Goal: Navigation & Orientation: Find specific page/section

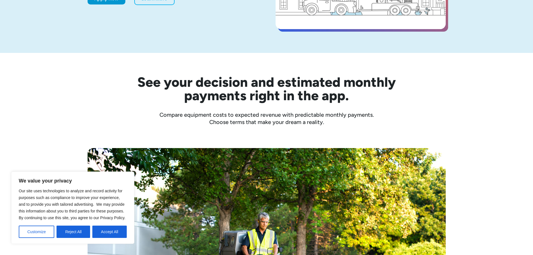
scroll to position [140, 0]
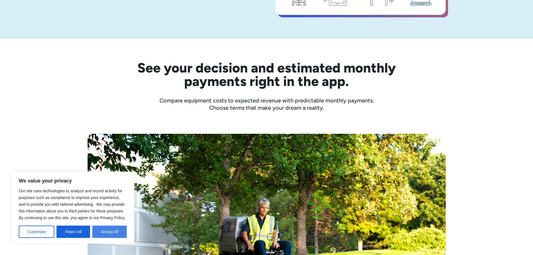
click at [109, 231] on button "Accept All" at bounding box center [109, 231] width 34 height 12
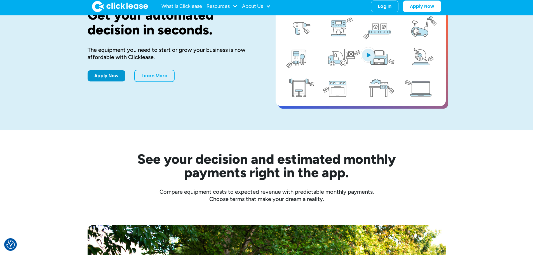
scroll to position [0, 0]
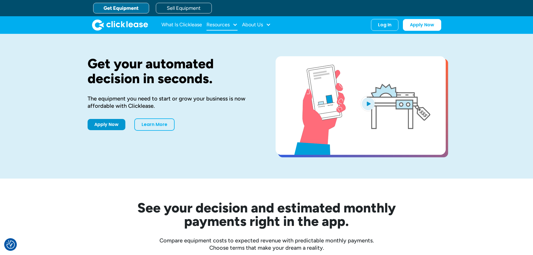
click at [236, 25] on div at bounding box center [234, 24] width 5 height 5
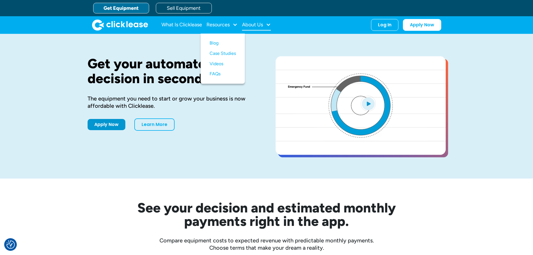
click at [270, 24] on div at bounding box center [268, 24] width 5 height 5
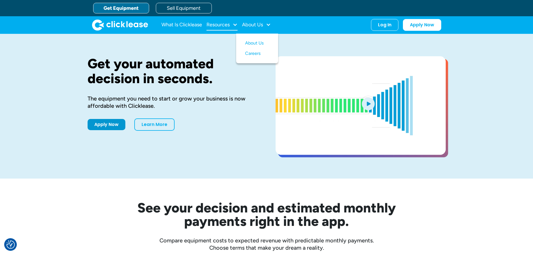
click at [220, 25] on div "Resources" at bounding box center [217, 25] width 23 height 0
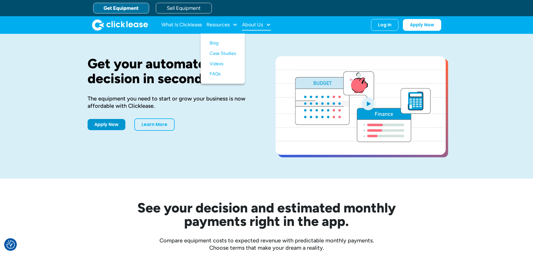
click at [266, 24] on div at bounding box center [268, 24] width 5 height 5
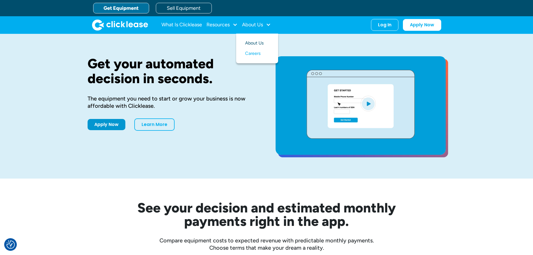
click at [253, 44] on link "About Us" at bounding box center [257, 43] width 24 height 10
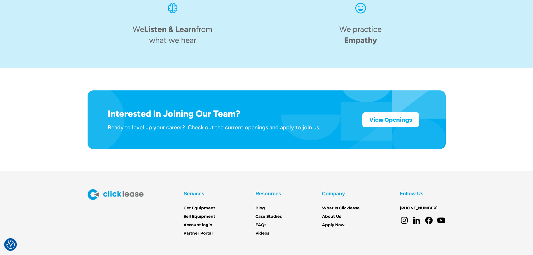
scroll to position [871, 0]
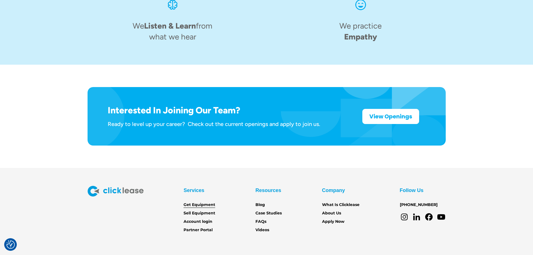
click at [202, 202] on link "Get Equipment" at bounding box center [200, 205] width 32 height 6
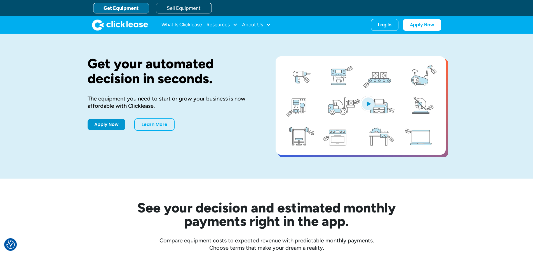
drag, startPoint x: 517, startPoint y: 77, endPoint x: 505, endPoint y: 76, distance: 11.8
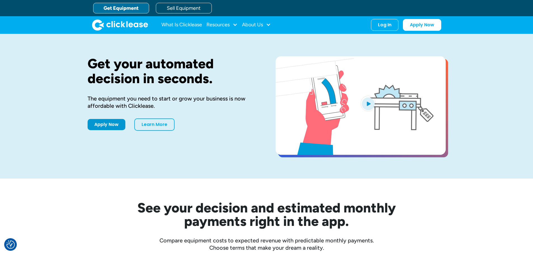
click at [514, 76] on div "Get your automated decision in seconds. The equipment you need to start or grow…" at bounding box center [266, 106] width 533 height 145
